Goal: Book appointment/travel/reservation

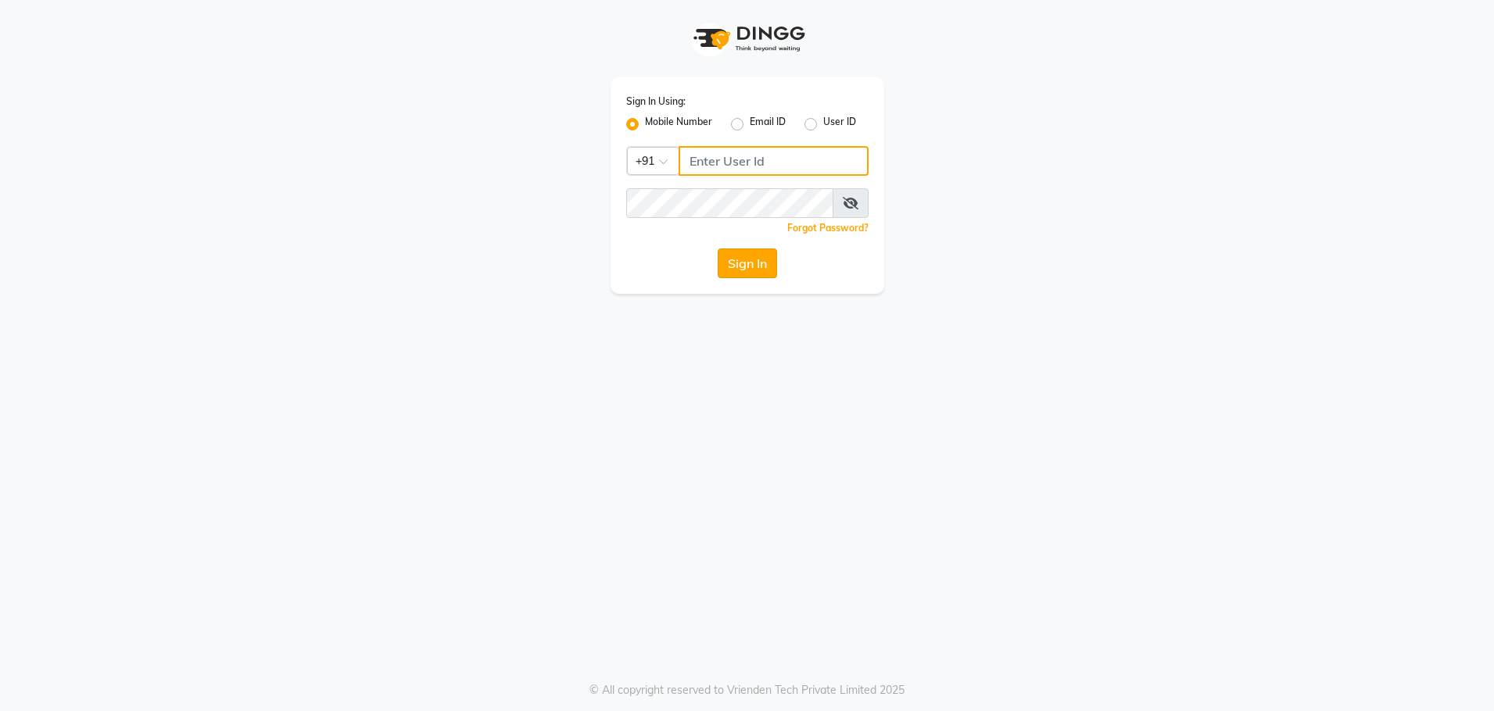
type input "8979810348"
click at [753, 264] on button "Sign In" at bounding box center [747, 264] width 59 height 30
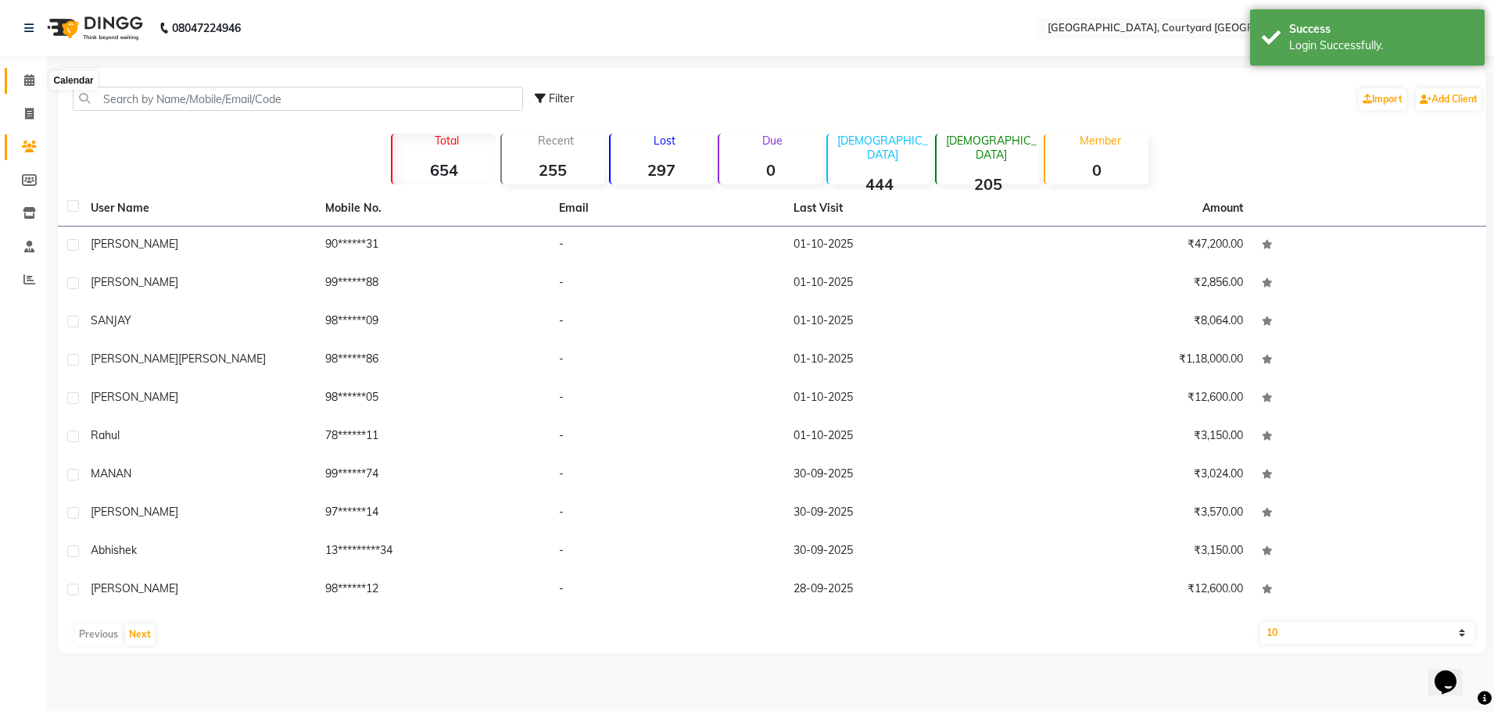
click at [31, 84] on icon at bounding box center [29, 80] width 10 height 12
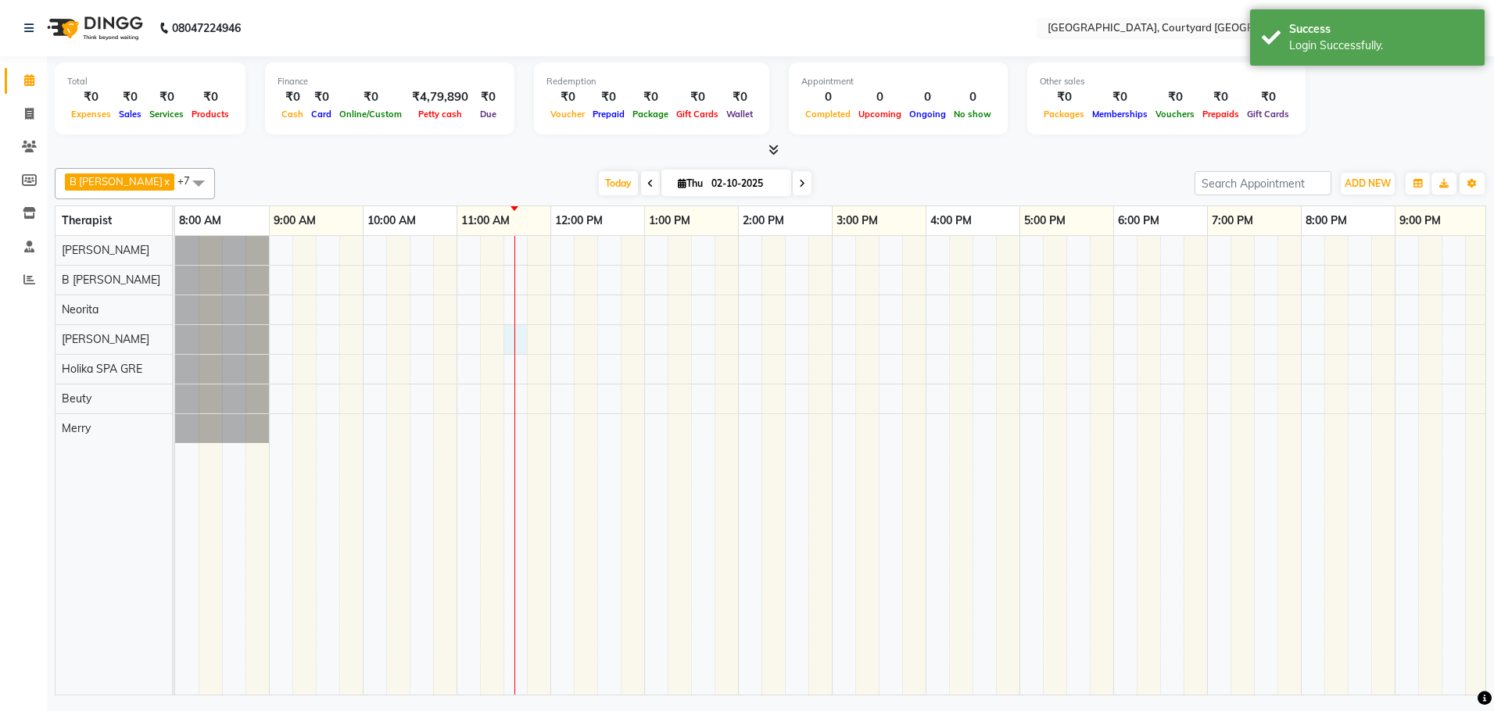
click at [507, 346] on div at bounding box center [925, 465] width 1501 height 459
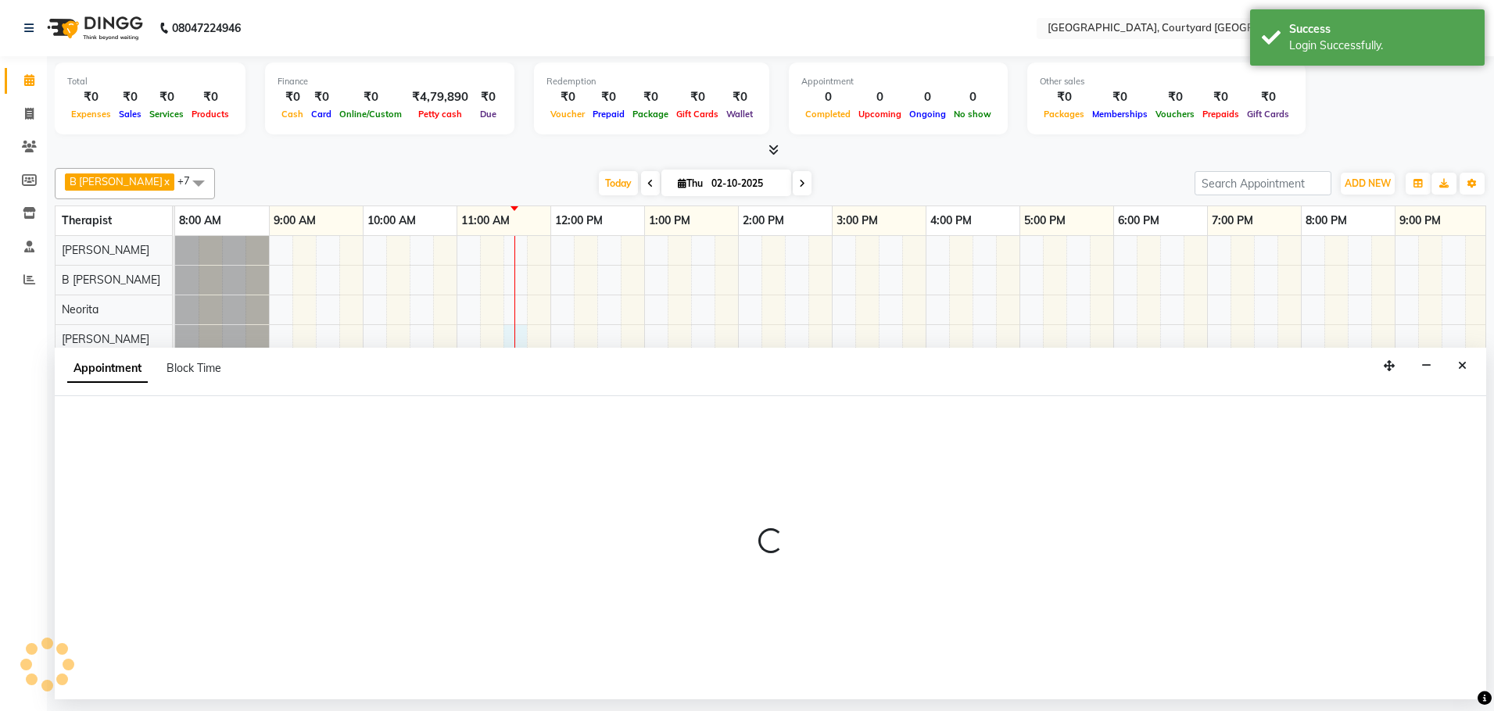
select select "70582"
select select "690"
select select "tentative"
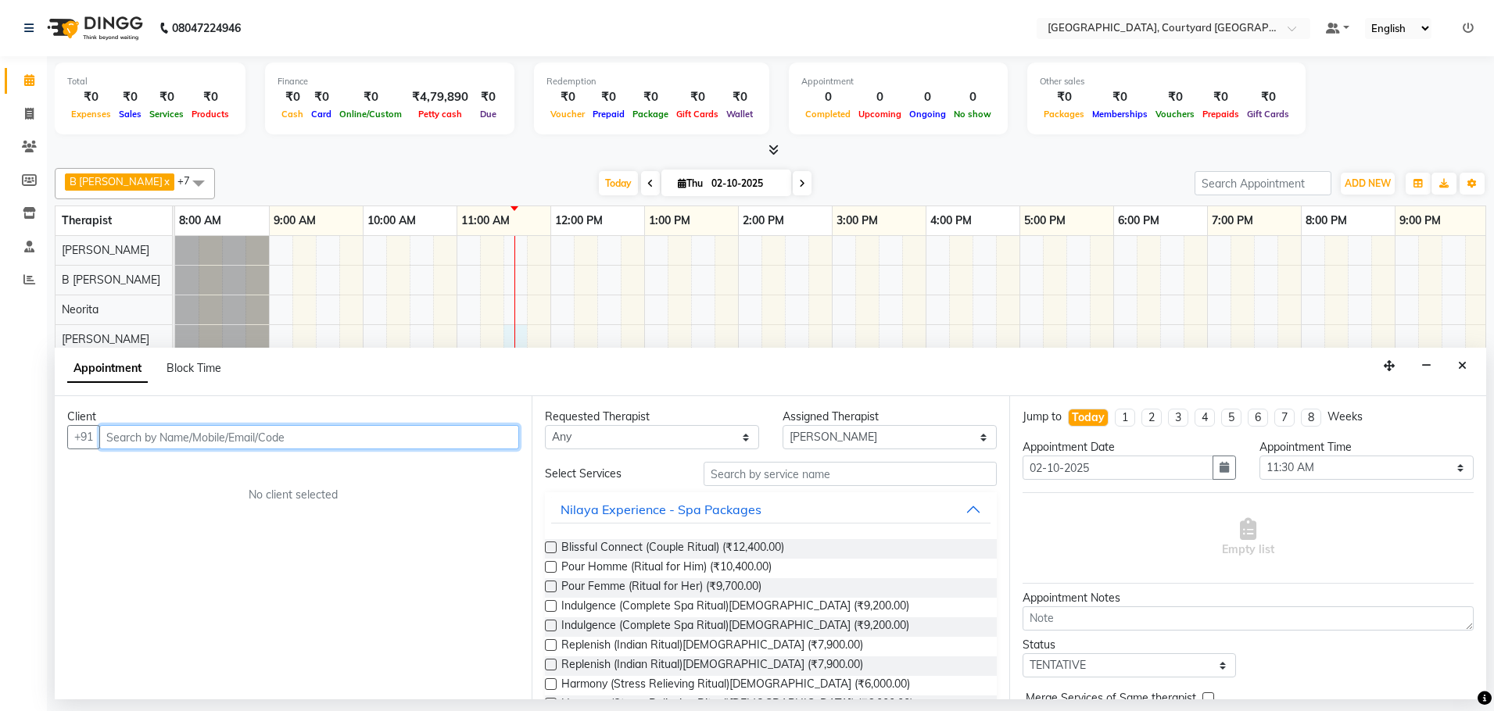
drag, startPoint x: 314, startPoint y: 437, endPoint x: 335, endPoint y: 432, distance: 21.6
click at [317, 435] on input "text" at bounding box center [309, 437] width 420 height 24
type input "s"
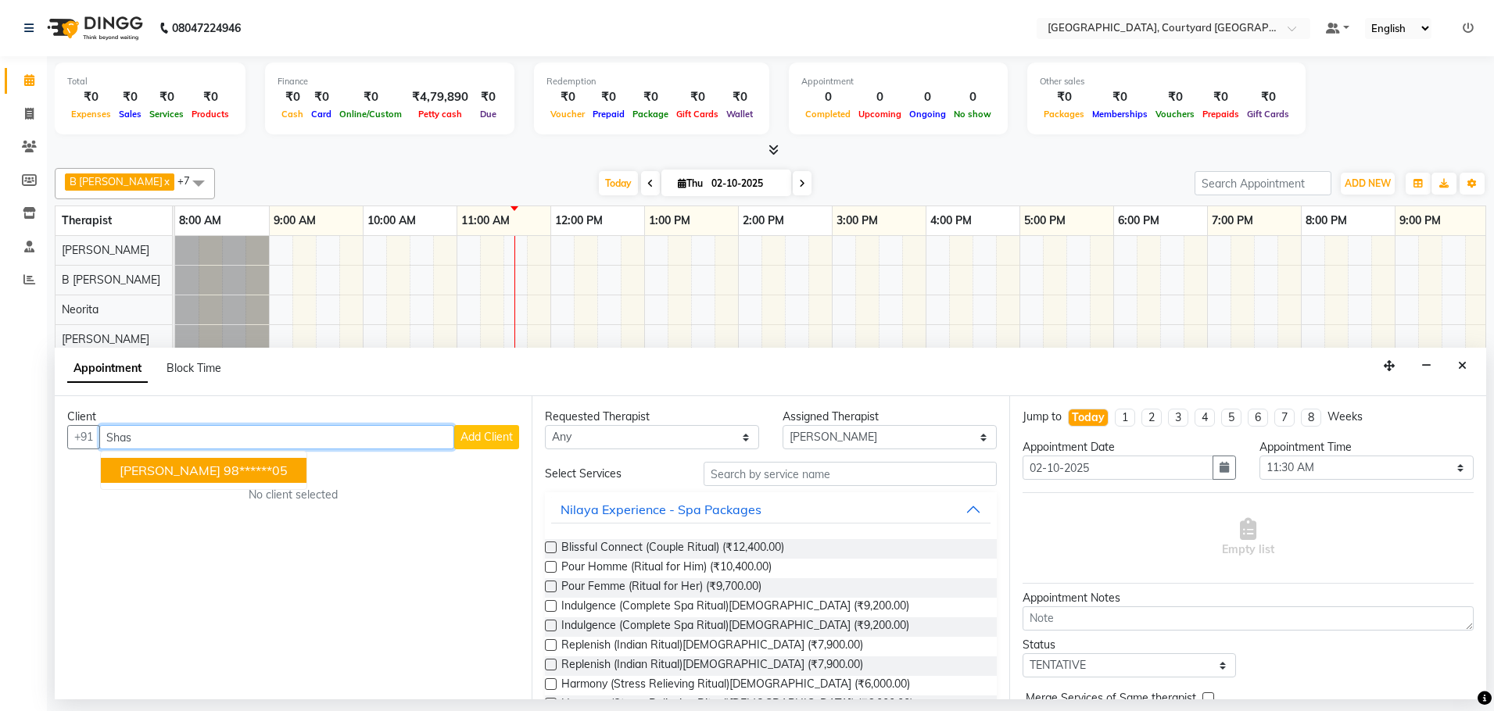
click at [224, 476] on ngb-highlight "98******05" at bounding box center [256, 471] width 64 height 16
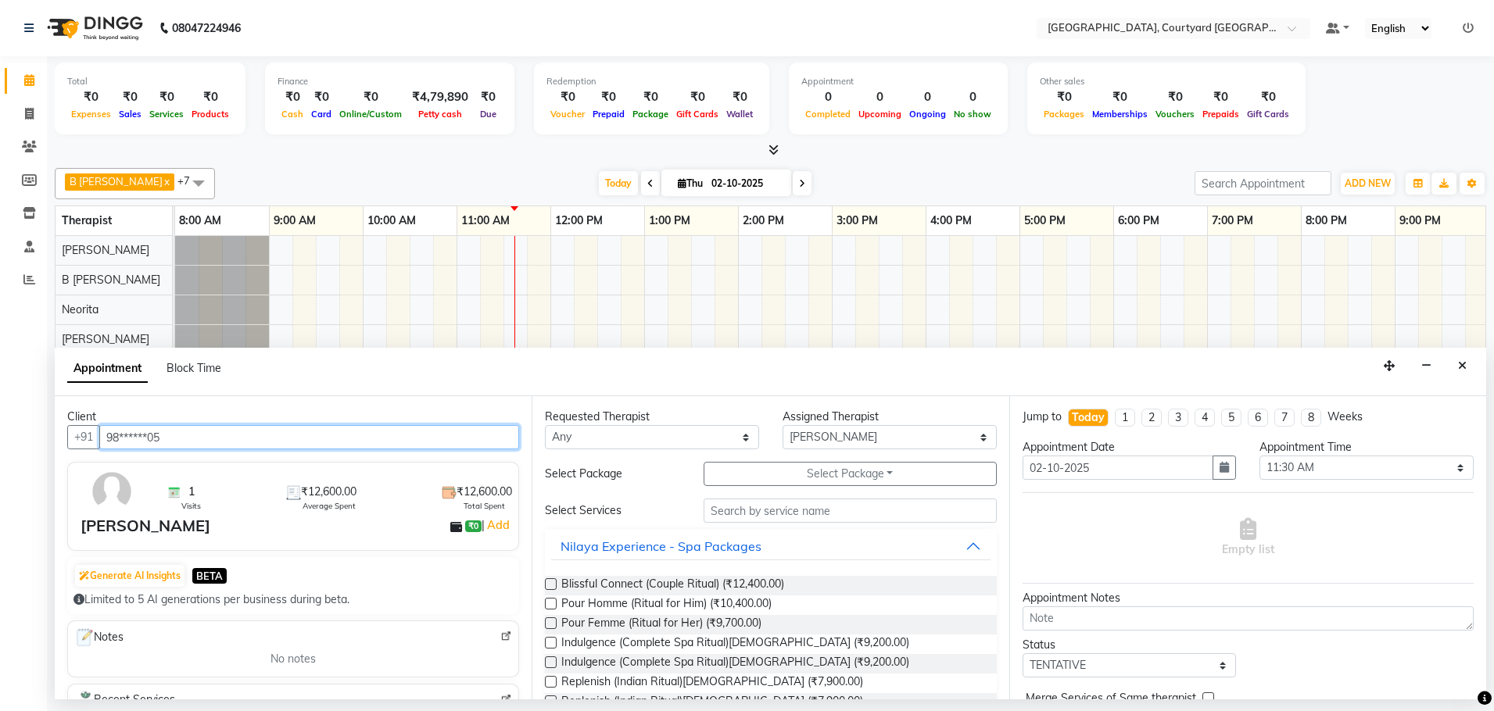
type input "98******05"
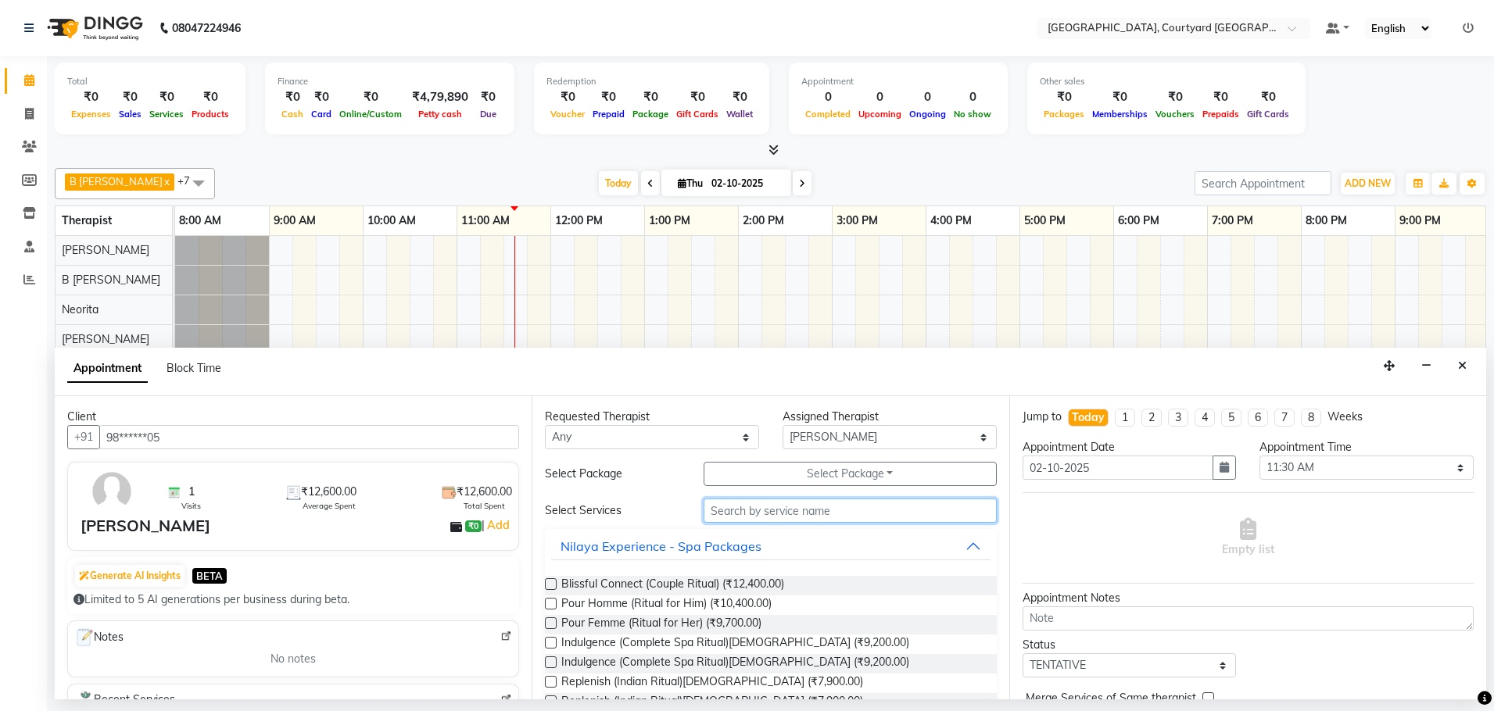
click at [708, 518] on input "text" at bounding box center [850, 511] width 293 height 24
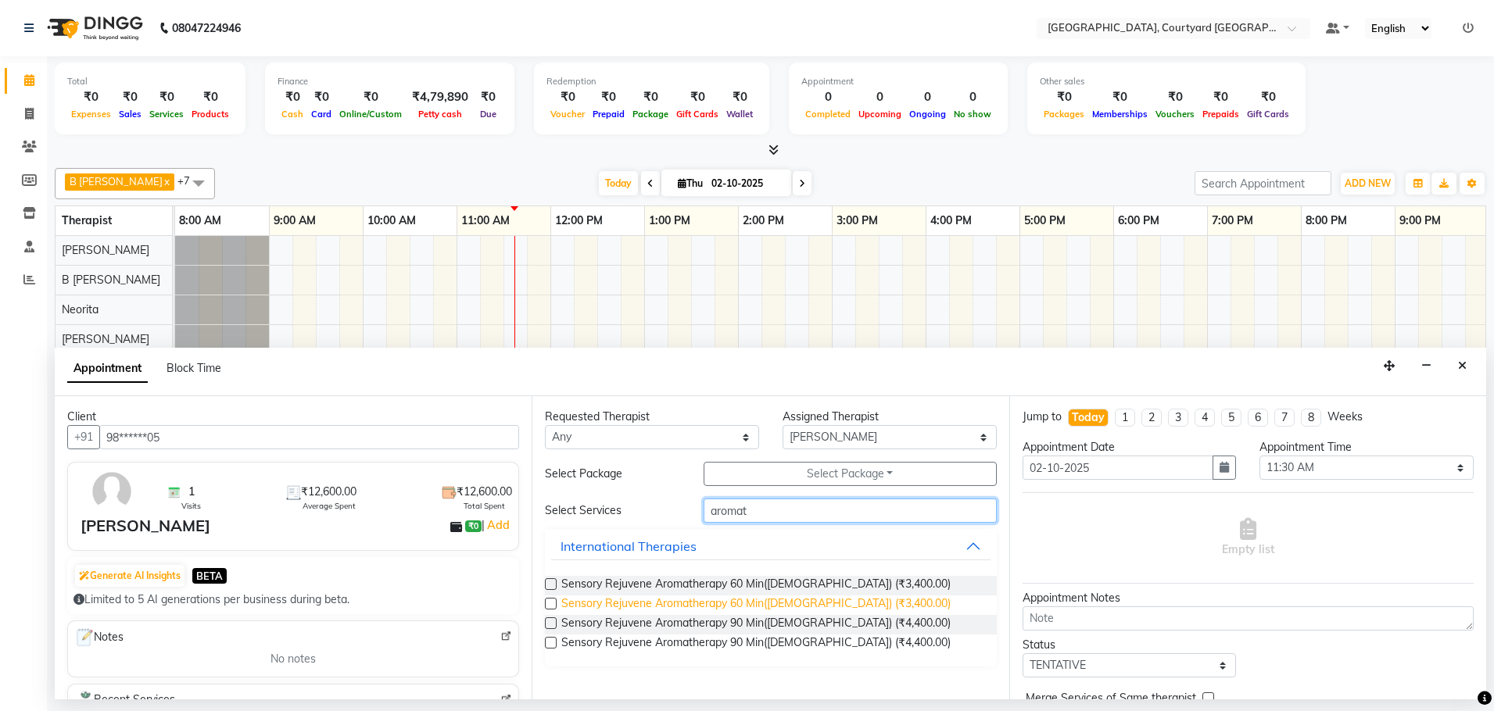
type input "aromat"
click at [758, 607] on span "Sensory Rejuvene Aromatherapy 60 Min([DEMOGRAPHIC_DATA]) (₹3,400.00)" at bounding box center [755, 606] width 389 height 20
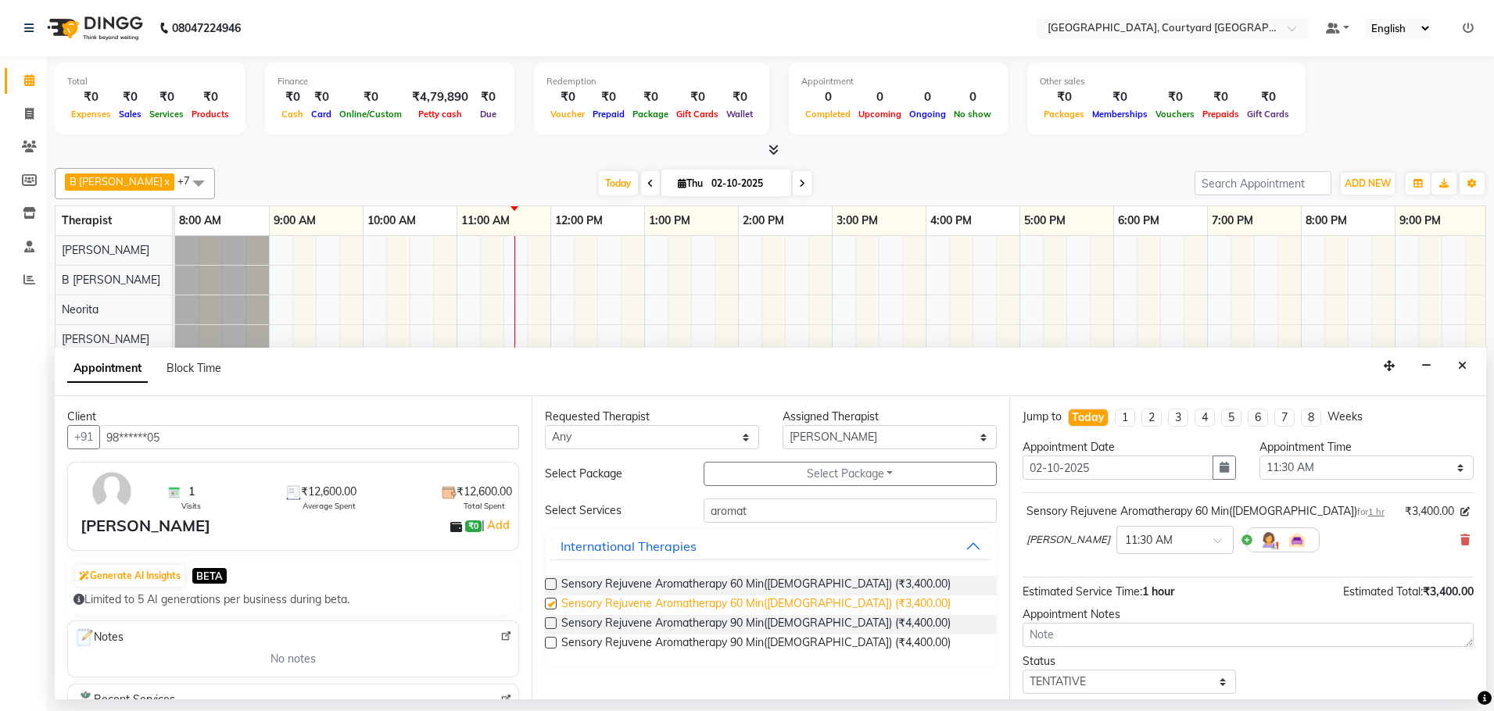
checkbox input "false"
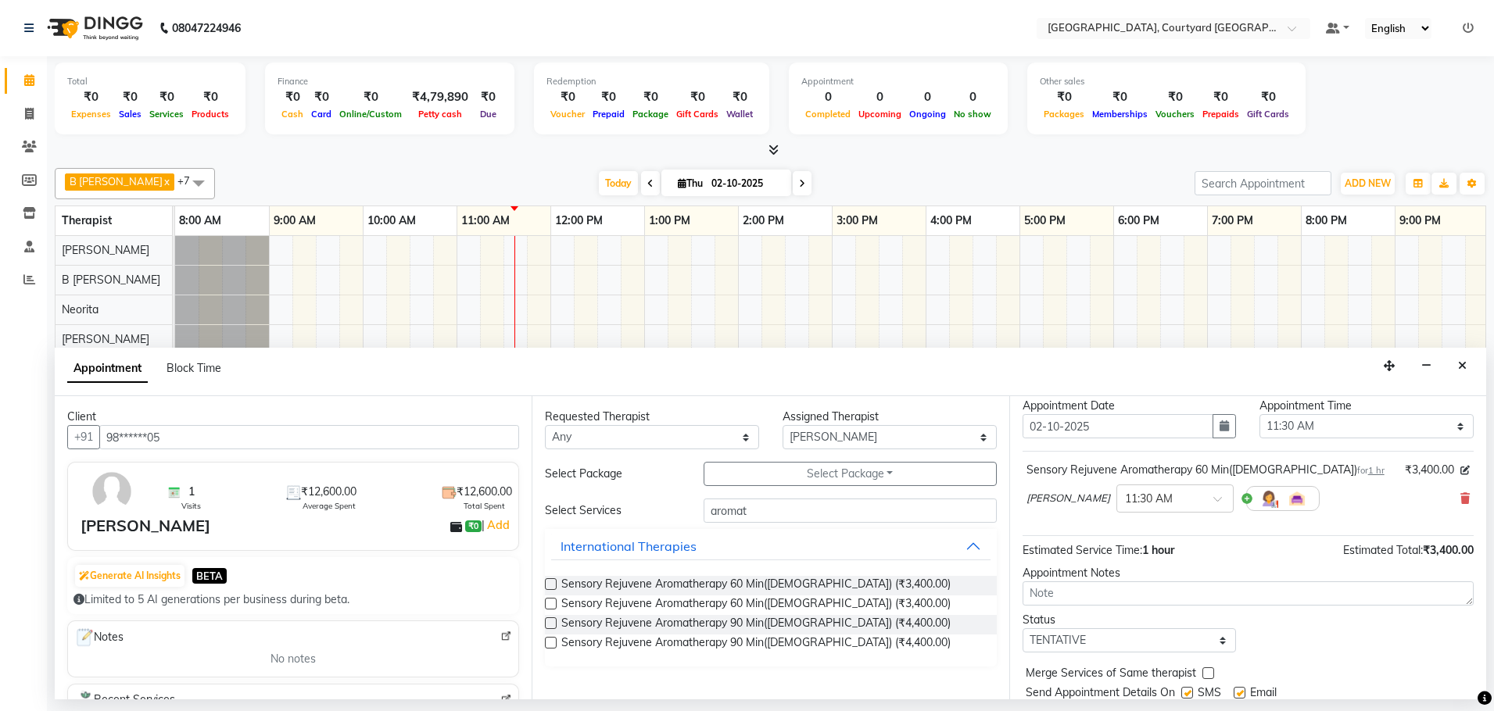
scroll to position [78, 0]
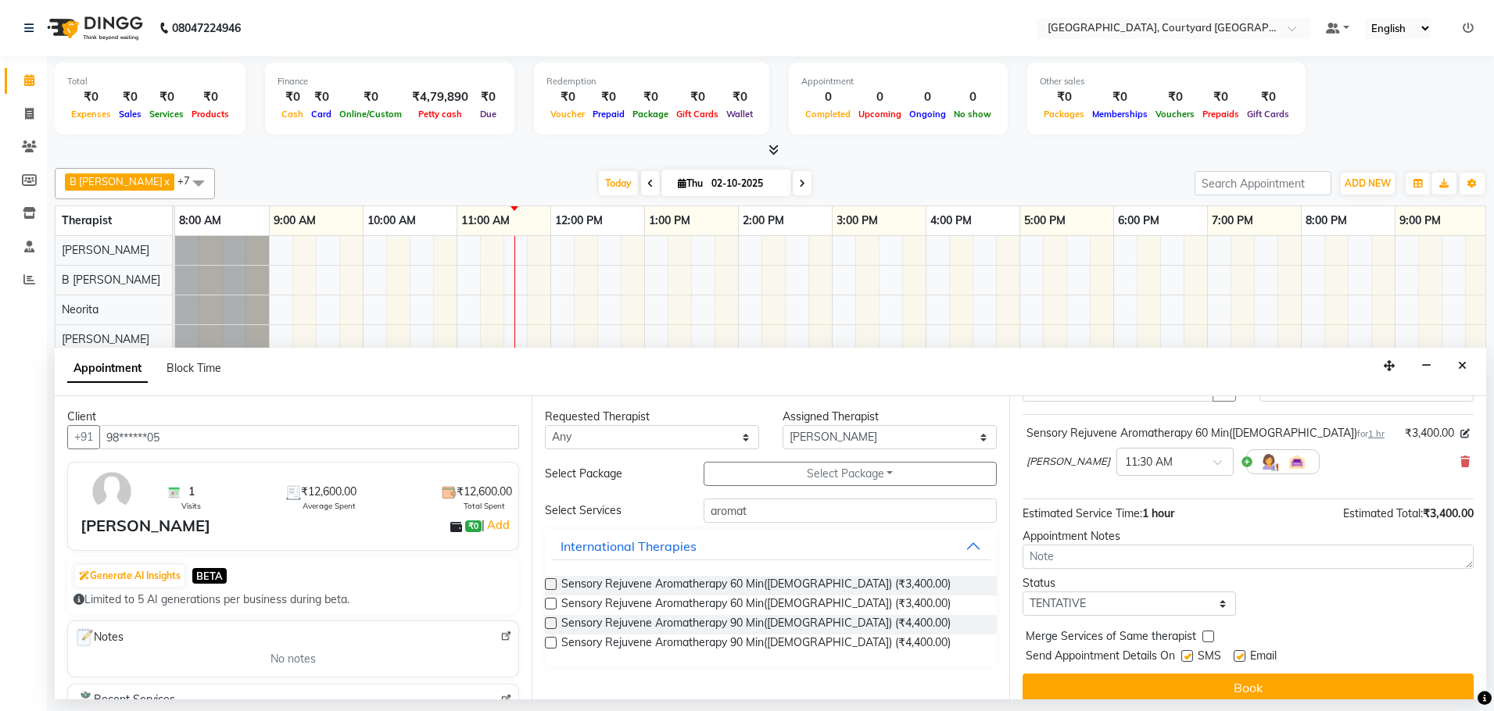
click at [1183, 656] on label at bounding box center [1187, 656] width 12 height 12
click at [1183, 656] on input "checkbox" at bounding box center [1186, 658] width 10 height 10
checkbox input "false"
click at [1241, 658] on label at bounding box center [1240, 656] width 12 height 12
click at [1241, 658] on input "checkbox" at bounding box center [1239, 658] width 10 height 10
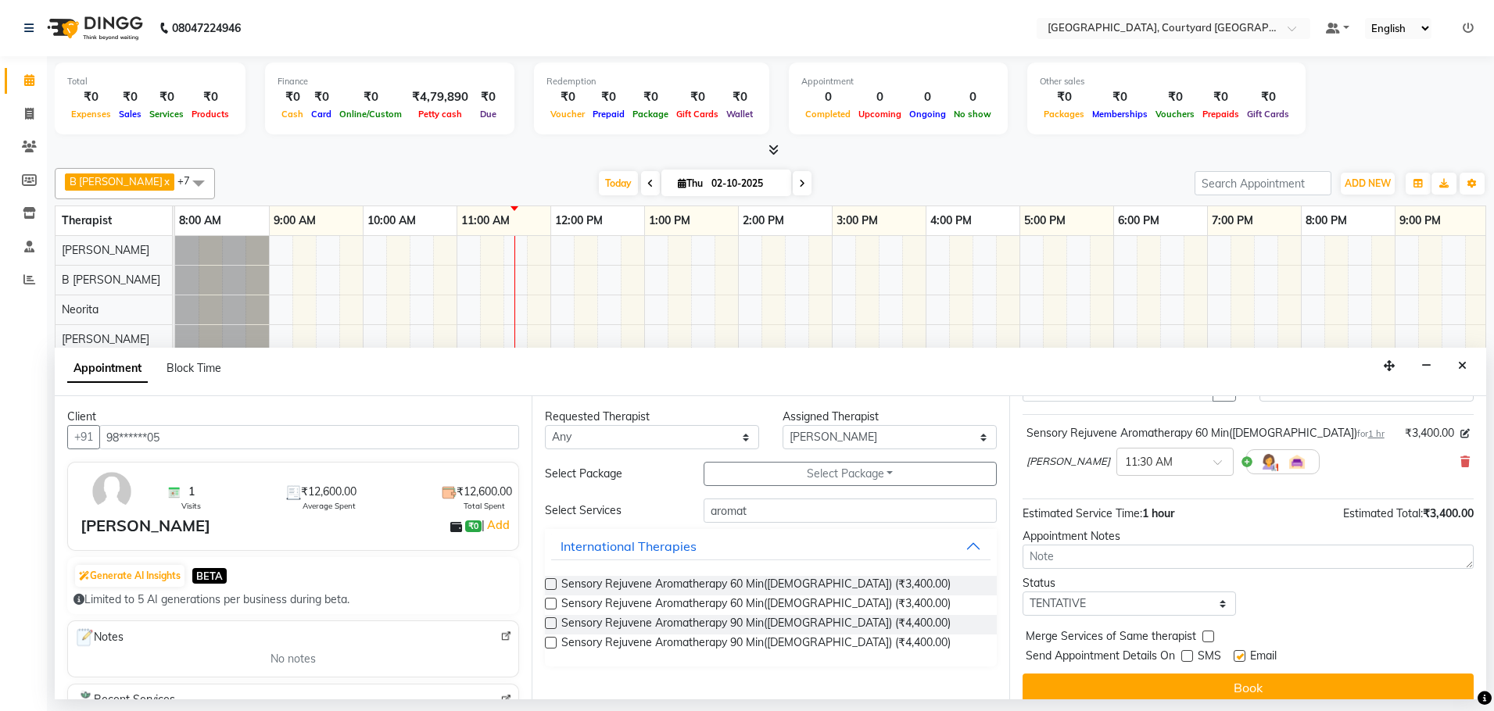
checkbox input "false"
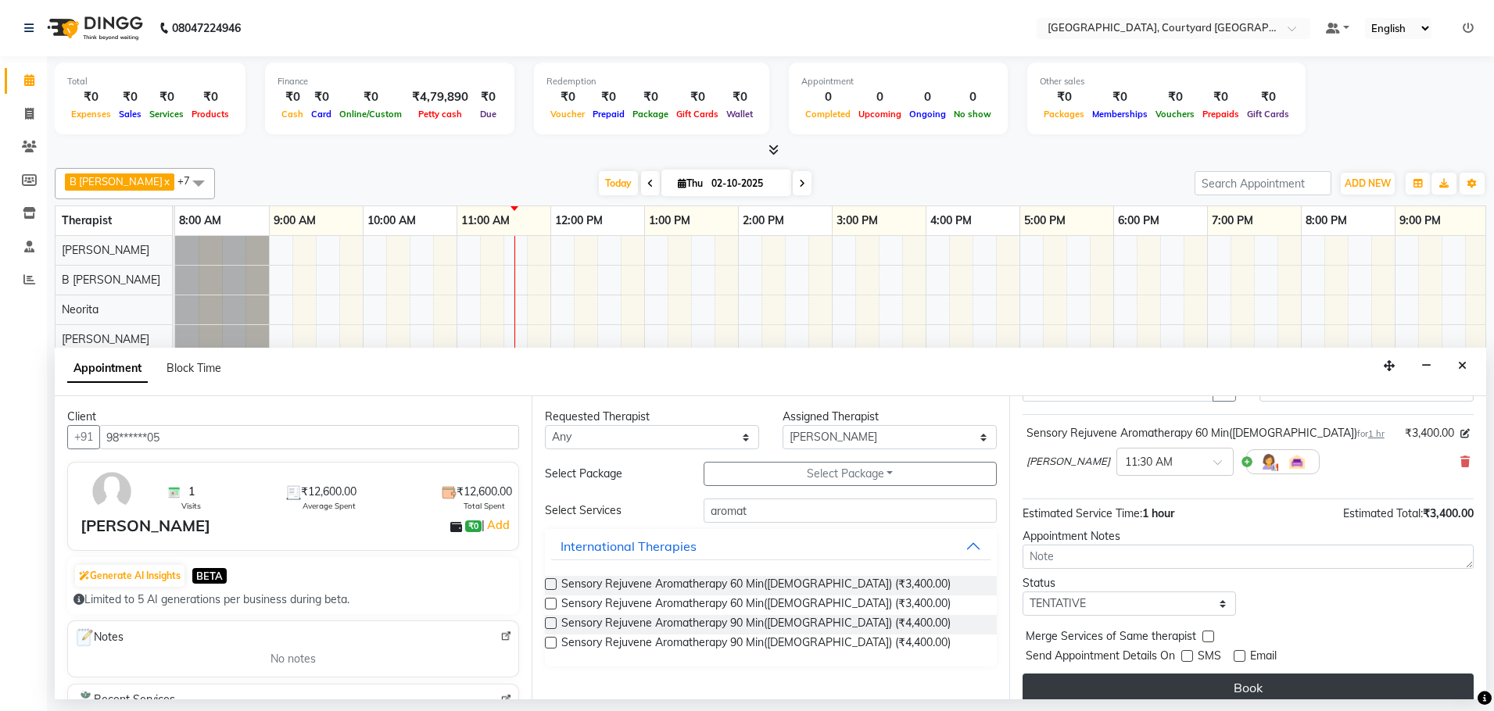
click at [1230, 684] on button "Book" at bounding box center [1248, 688] width 451 height 28
